Goal: Task Accomplishment & Management: Use online tool/utility

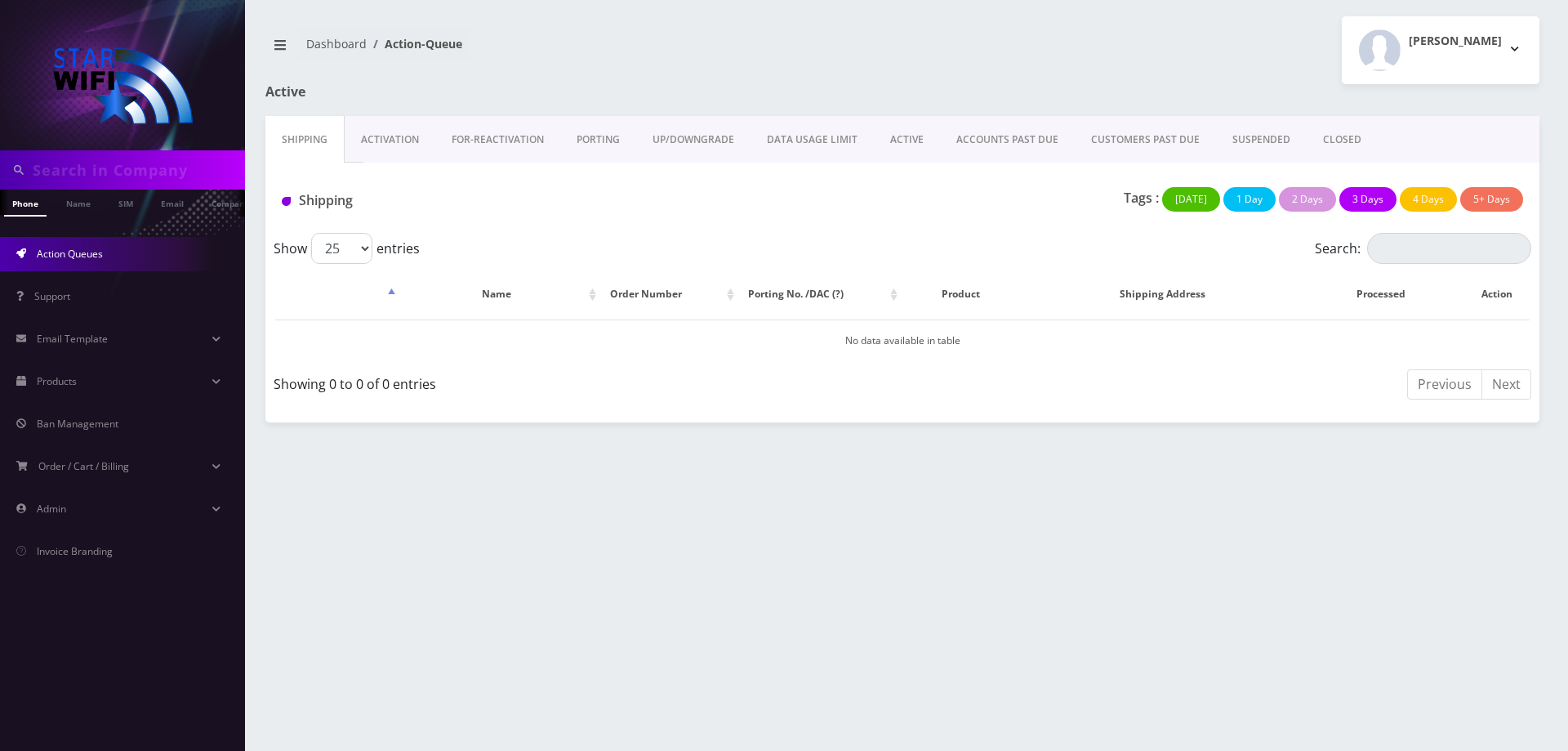
click at [126, 258] on link "Action Queues" at bounding box center [122, 253] width 245 height 35
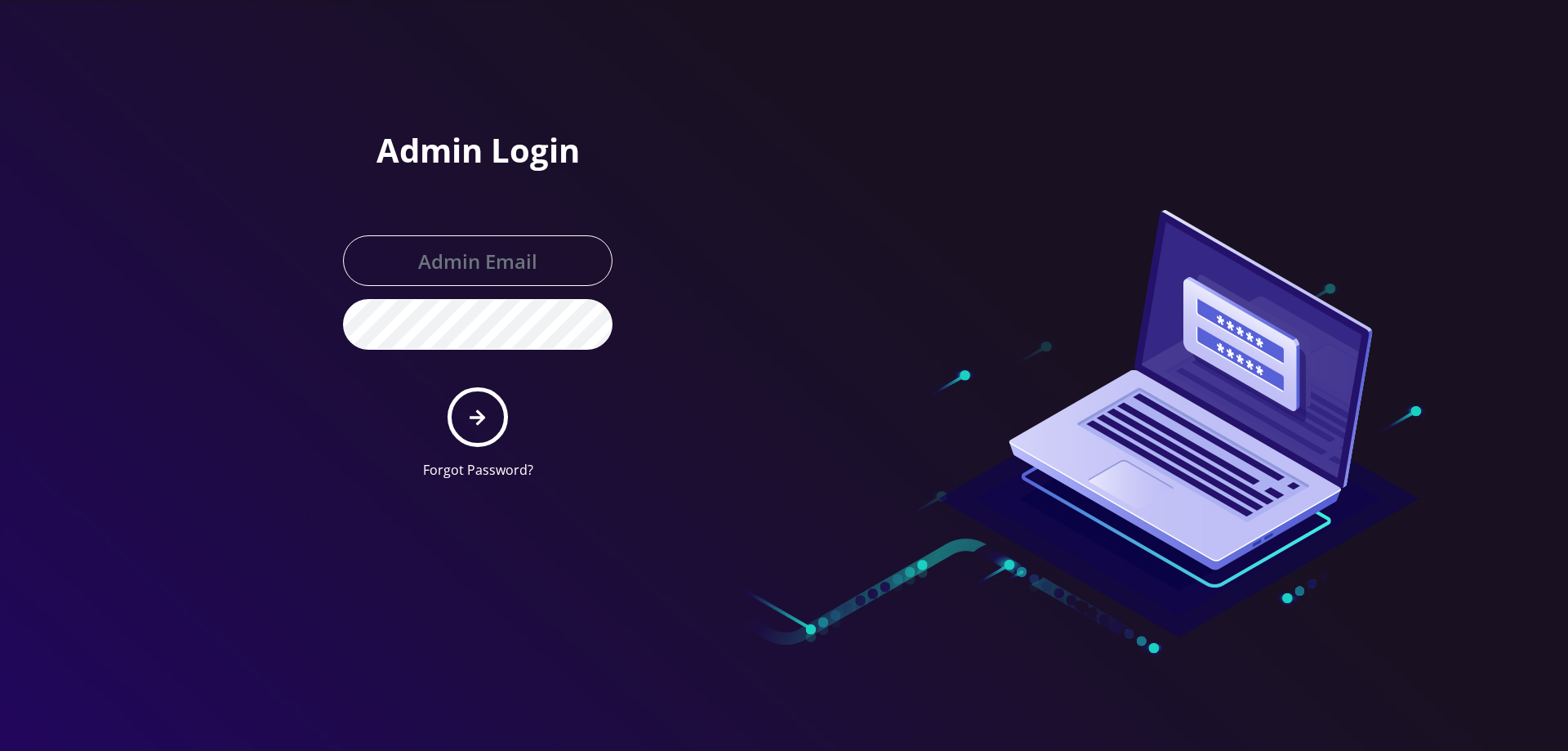
click at [460, 267] on input "text" at bounding box center [477, 260] width 269 height 50
click at [454, 283] on input "text" at bounding box center [477, 260] width 269 height 50
type input "helpdeskstarwifi@gmail.com"
click at [478, 406] on button "submit" at bounding box center [476, 416] width 59 height 59
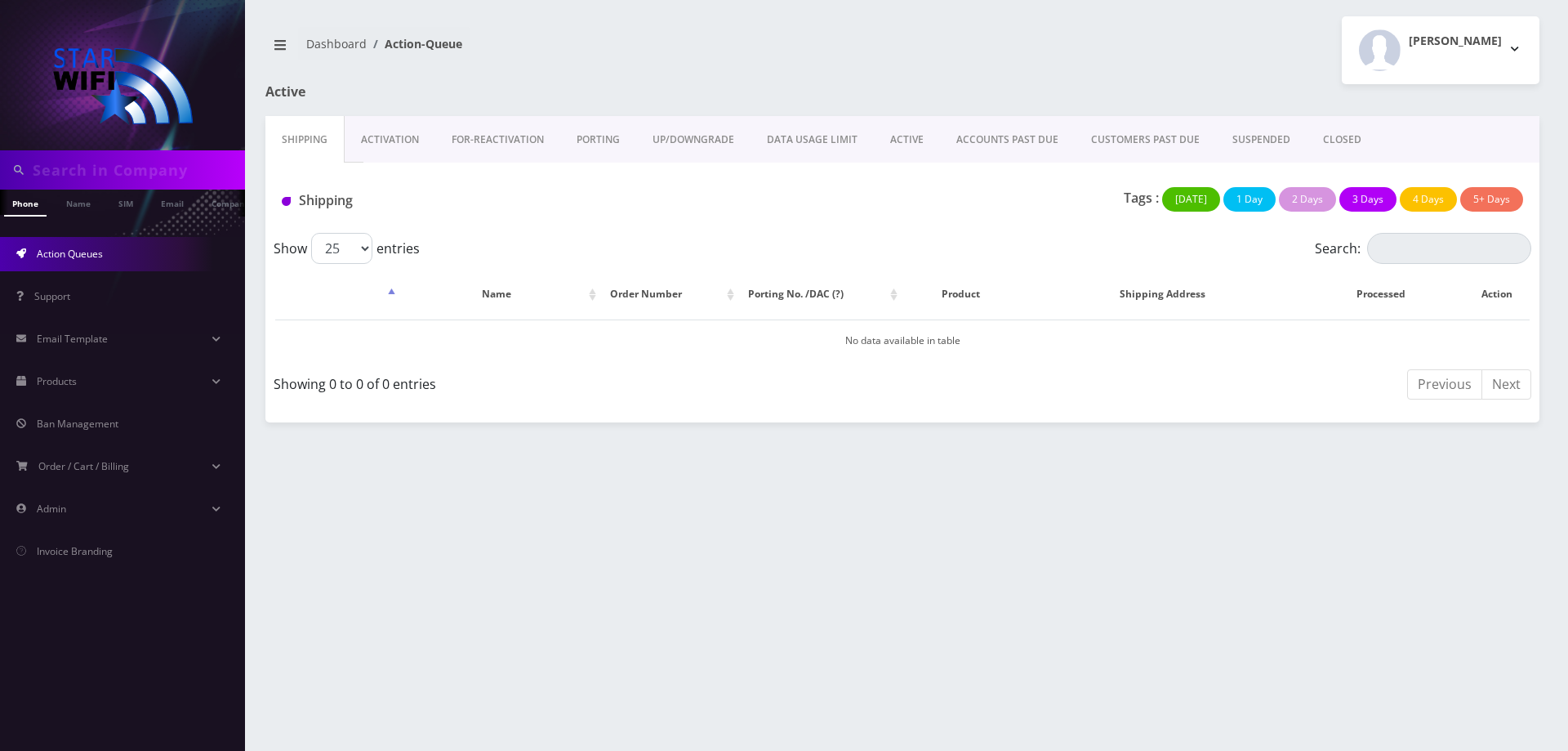
click at [892, 136] on link "ACTIVE" at bounding box center [907, 139] width 66 height 47
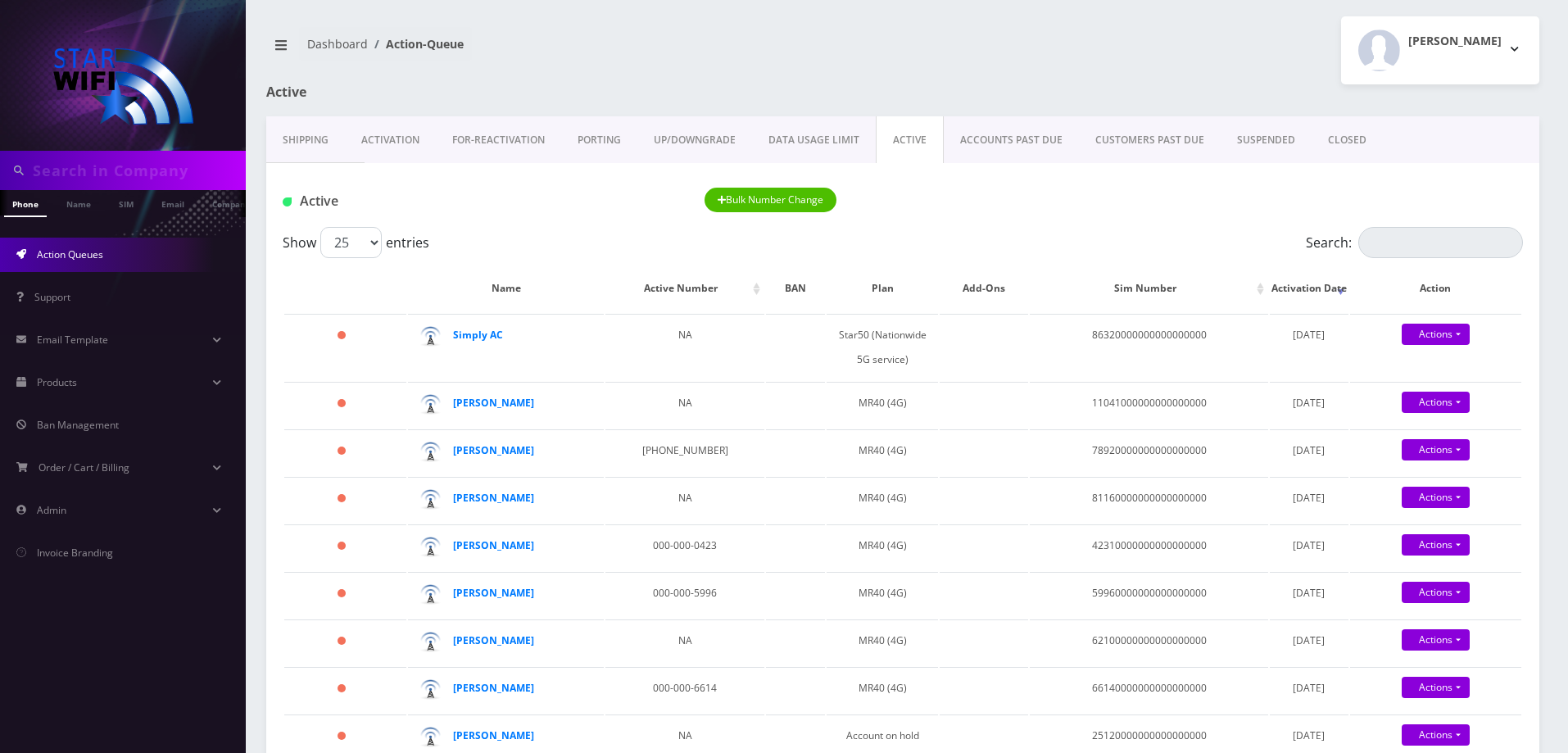
click at [1049, 148] on link "ACCOUNTS PAST DUE" at bounding box center [1012, 139] width 135 height 47
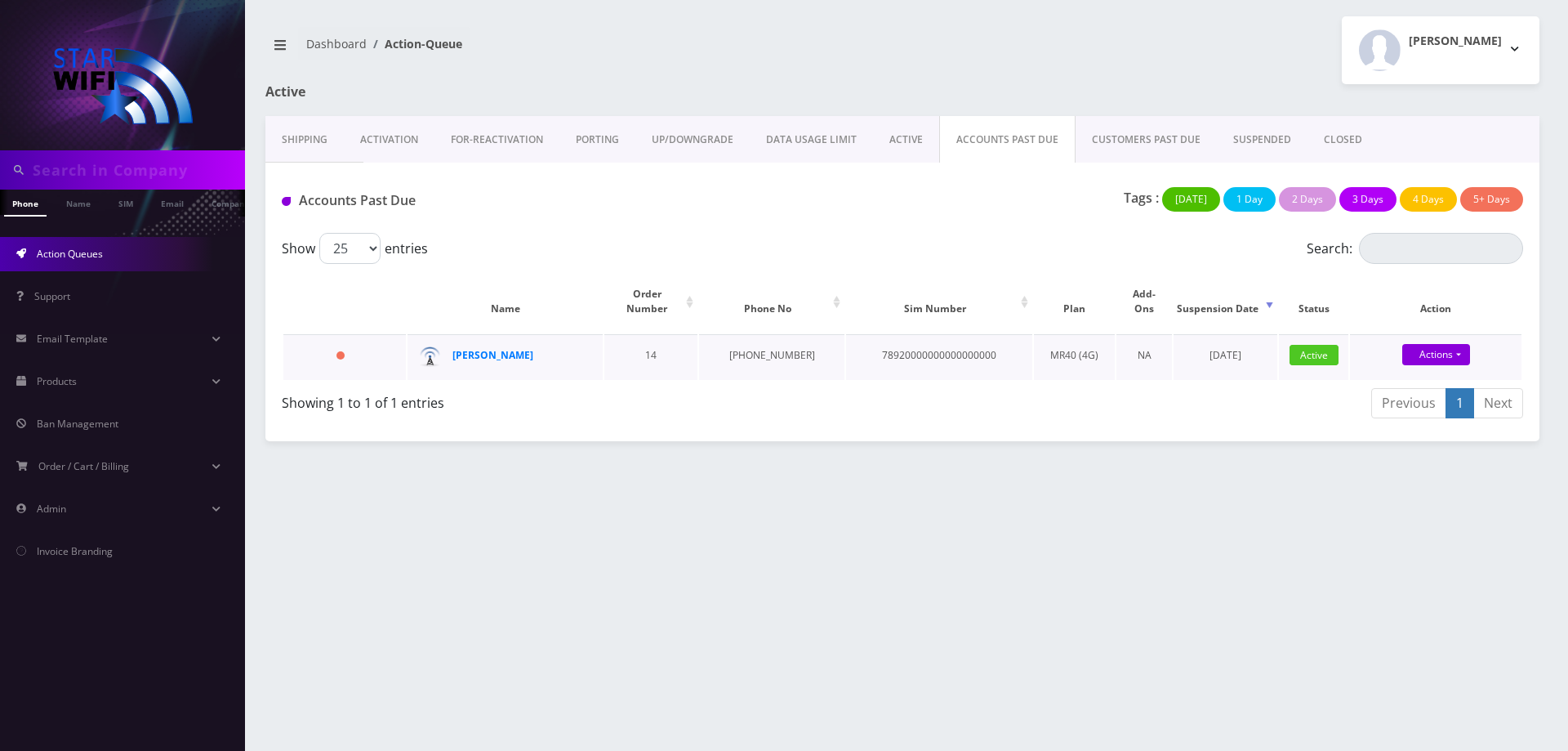
click at [487, 350] on div "Natasha Mabbitt" at bounding box center [515, 355] width 126 height 25
click at [483, 348] on strong "Natasha Mabbitt" at bounding box center [492, 355] width 81 height 14
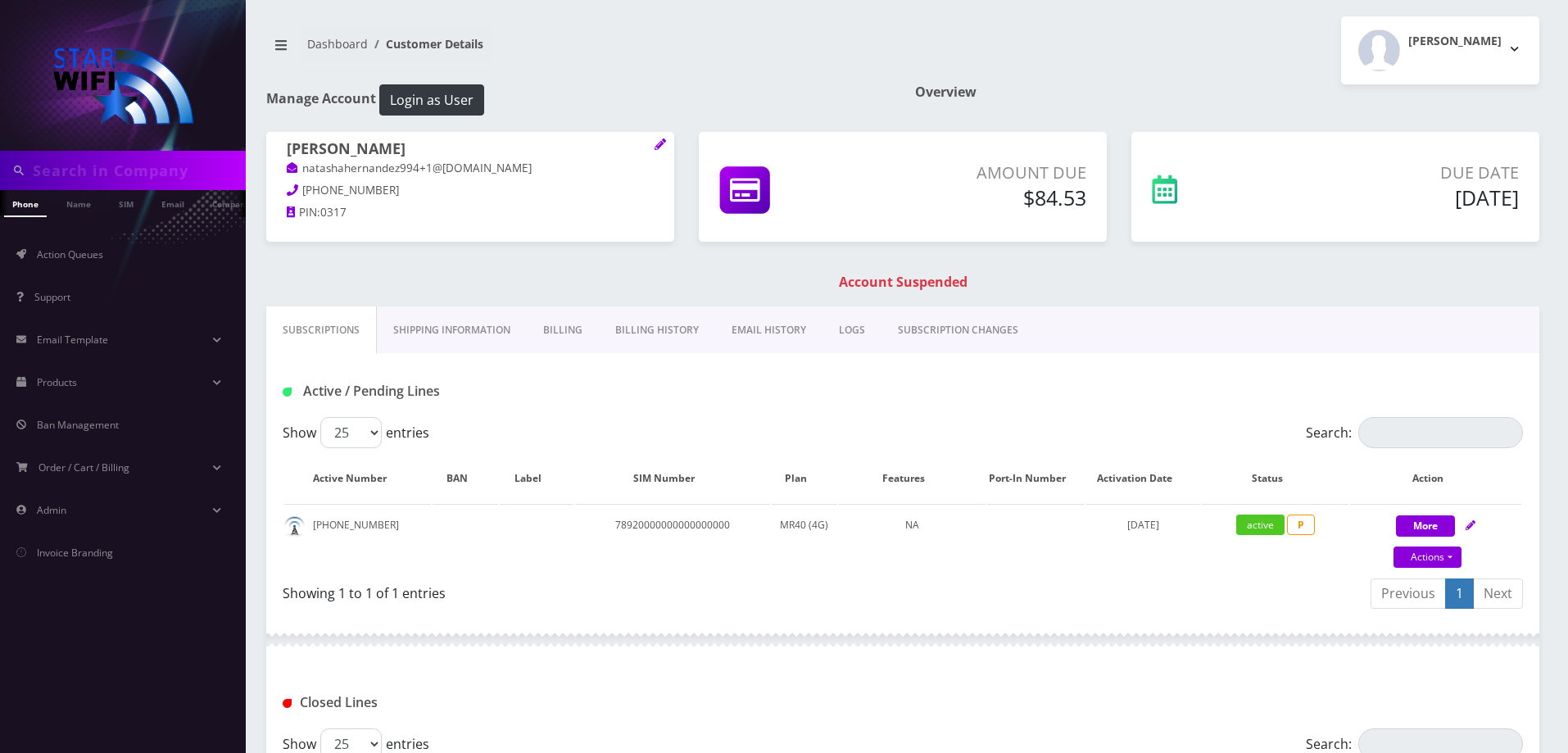
click at [568, 333] on link "Billing" at bounding box center [562, 329] width 72 height 47
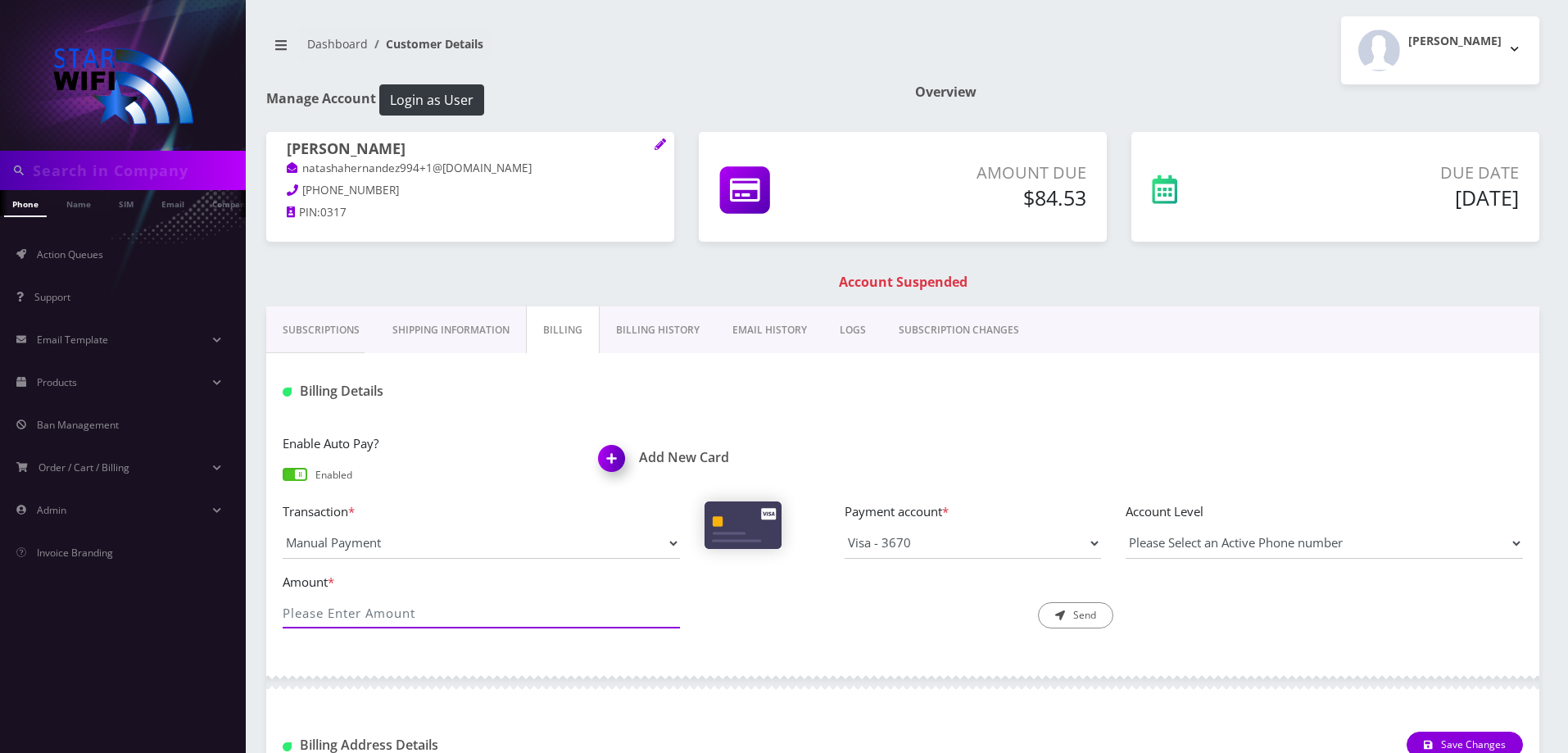
click at [424, 626] on input "Amount *" at bounding box center [481, 612] width 397 height 31
type input "84.53"
click at [781, 615] on div "Description * Send" at bounding box center [903, 600] width 422 height 58
click at [1080, 621] on button "Send" at bounding box center [1076, 615] width 76 height 27
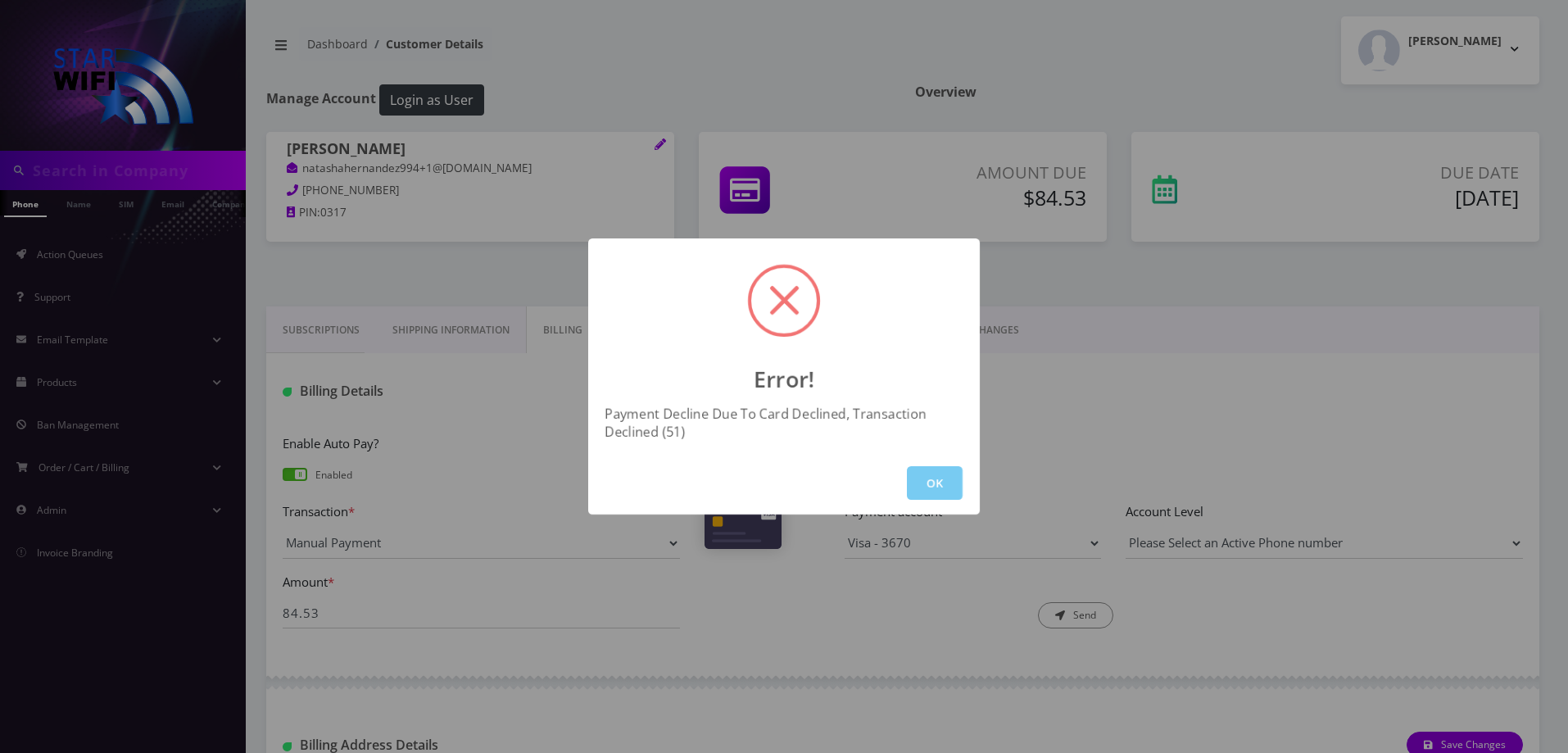
click at [954, 490] on button "OK" at bounding box center [935, 483] width 56 height 34
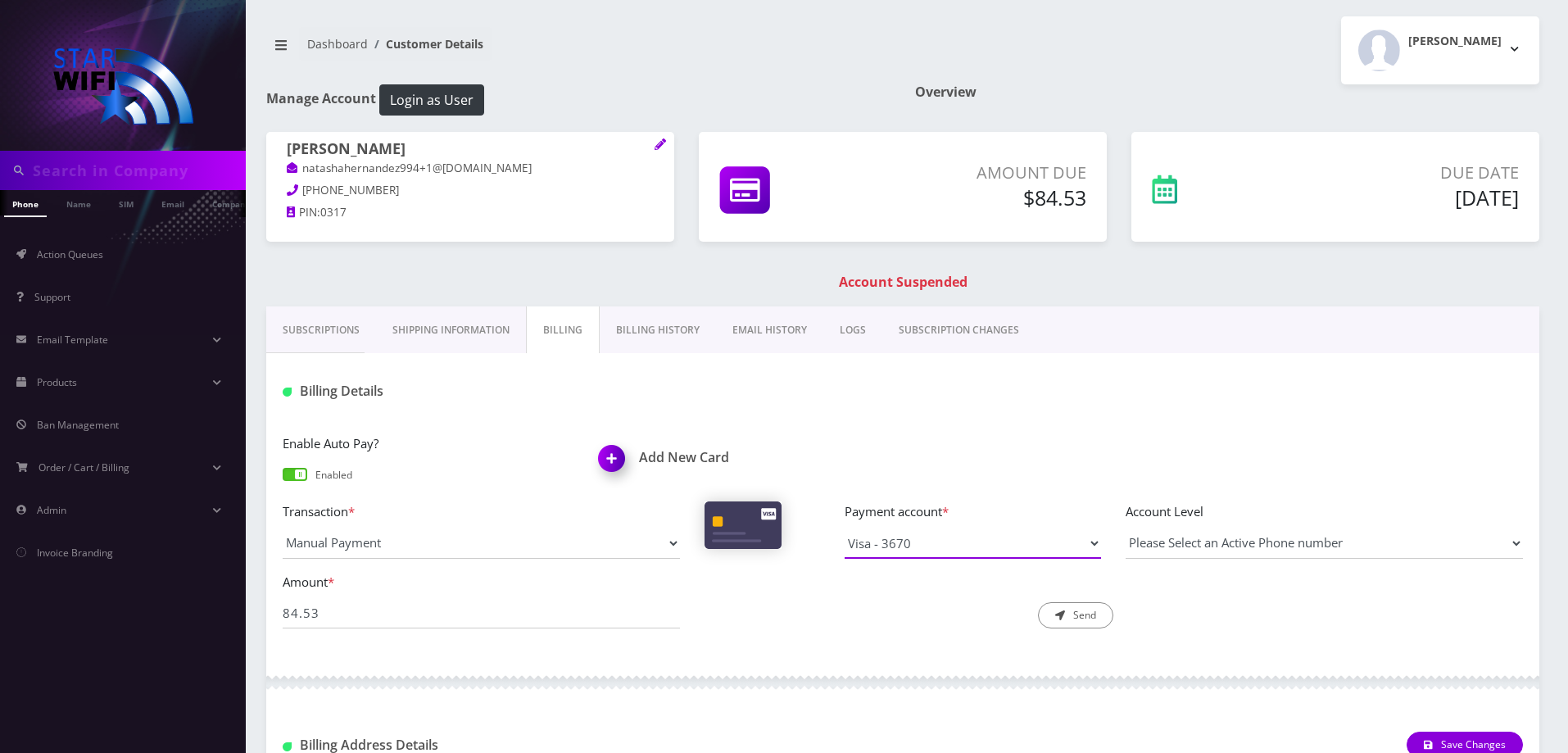
click at [934, 547] on select "Visa - 3670 Visa - 2408" at bounding box center [973, 543] width 257 height 31
click at [880, 495] on div "Enable Auto Pay? Enabled Add New Card" at bounding box center [903, 467] width 1265 height 68
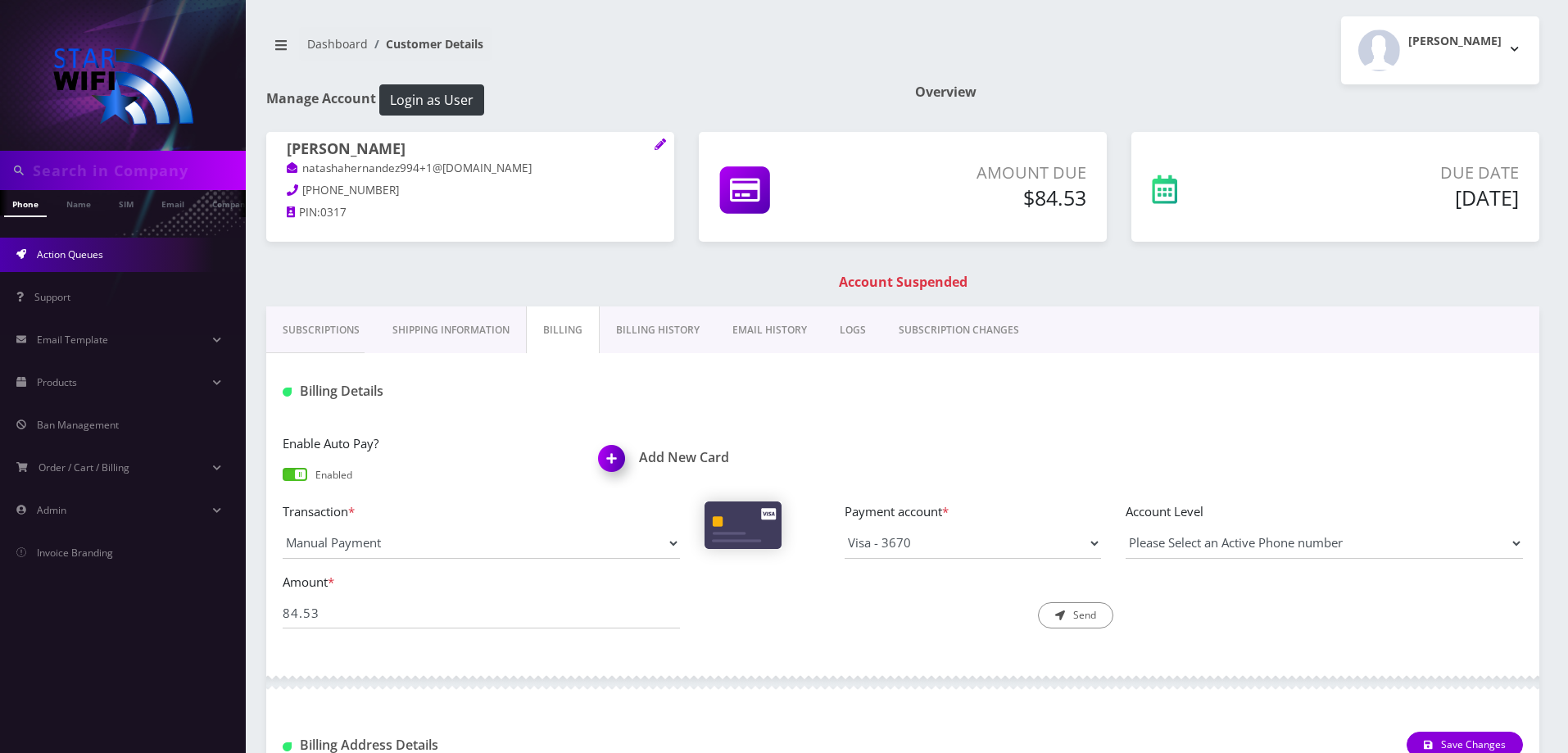
click at [77, 254] on span "Action Queues" at bounding box center [70, 255] width 67 height 14
